Goal: Task Accomplishment & Management: Use online tool/utility

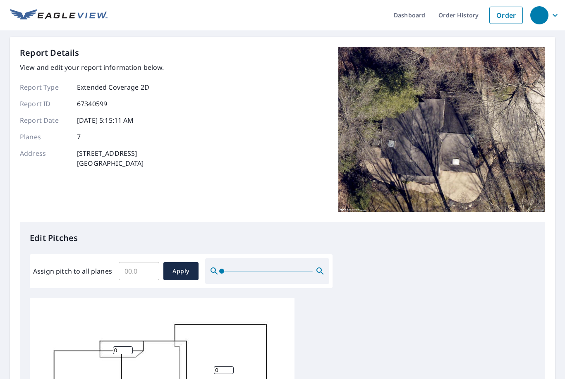
click at [140, 270] on input "Assign pitch to all planes" at bounding box center [139, 271] width 41 height 23
type input "6"
click at [190, 268] on span "Apply" at bounding box center [181, 271] width 22 height 10
type input "6"
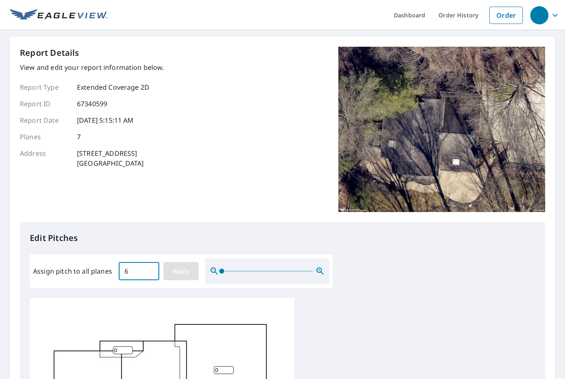
type input "6"
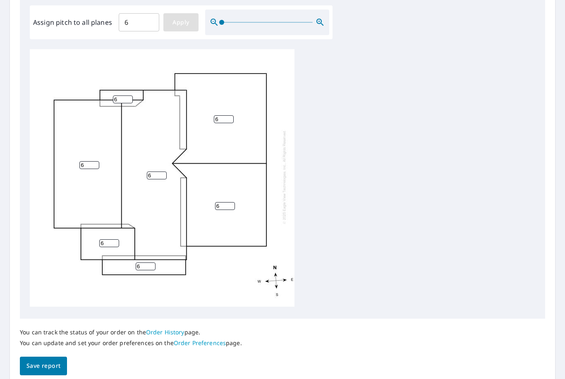
scroll to position [248, 0]
click at [50, 361] on span "Save report" at bounding box center [43, 366] width 34 height 10
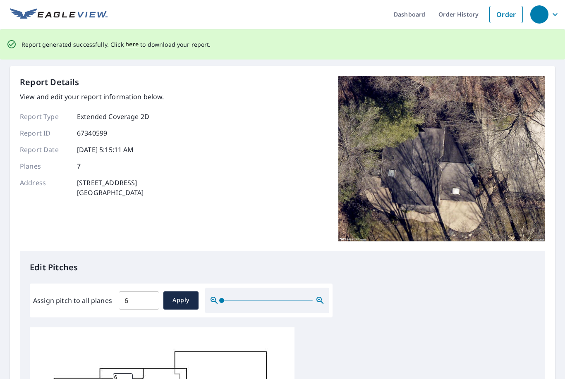
scroll to position [0, 0]
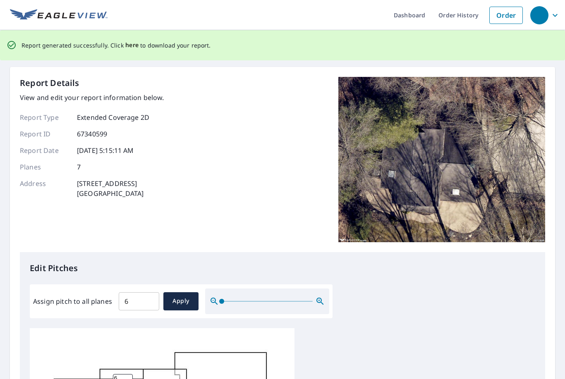
click at [131, 43] on span "here" at bounding box center [132, 45] width 14 height 10
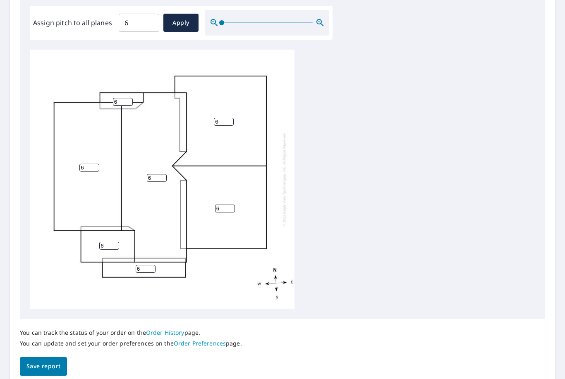
click at [42, 361] on span "Save report" at bounding box center [43, 366] width 34 height 10
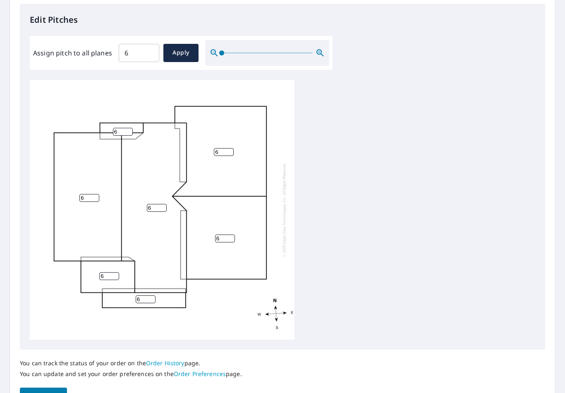
click at [42, 379] on button "Save report" at bounding box center [43, 396] width 47 height 19
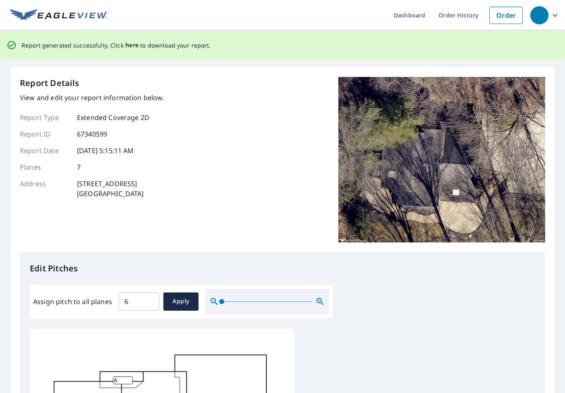
click at [131, 46] on span "here" at bounding box center [132, 45] width 14 height 10
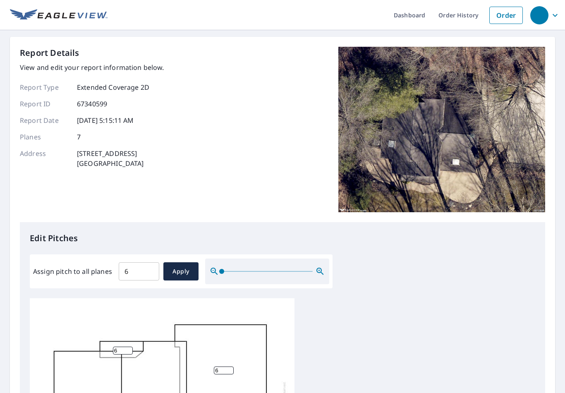
click at [127, 45] on div "Report Details View and edit your report information below. Report Type Extende…" at bounding box center [282, 335] width 545 height 597
